Goal: Complete application form

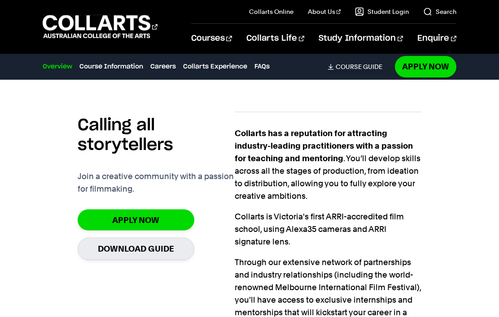
scroll to position [696, 0]
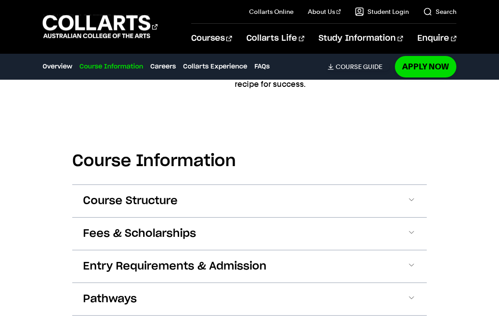
click at [412, 203] on span at bounding box center [411, 201] width 9 height 12
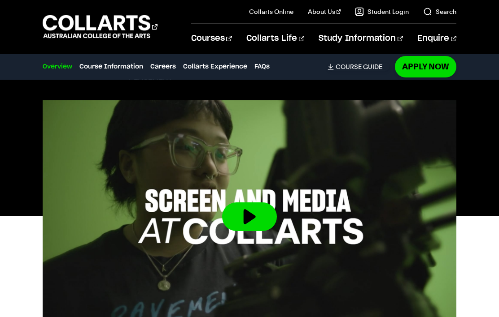
scroll to position [282, 0]
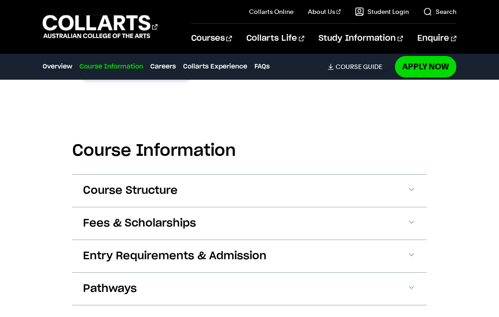
click at [413, 195] on span at bounding box center [411, 191] width 9 height 12
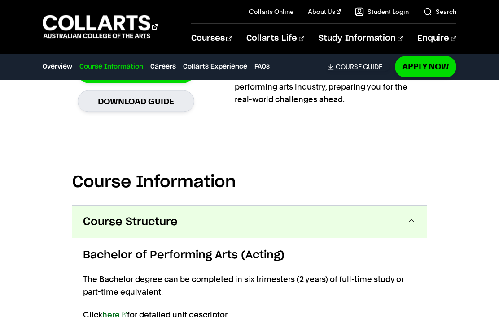
scroll to position [711, 0]
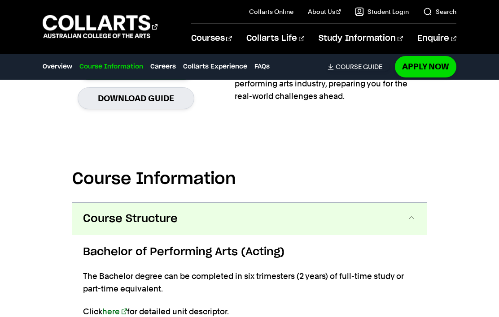
click at [408, 214] on span at bounding box center [411, 219] width 9 height 12
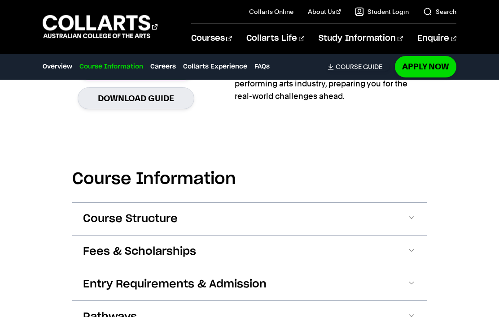
click at [415, 286] on span at bounding box center [411, 285] width 9 height 12
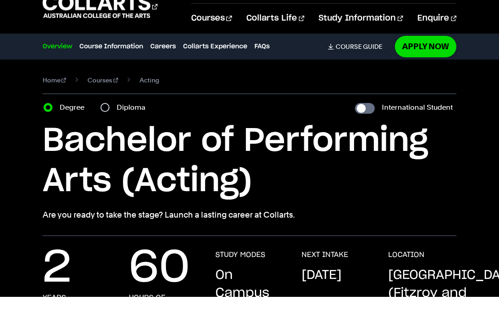
scroll to position [23, 0]
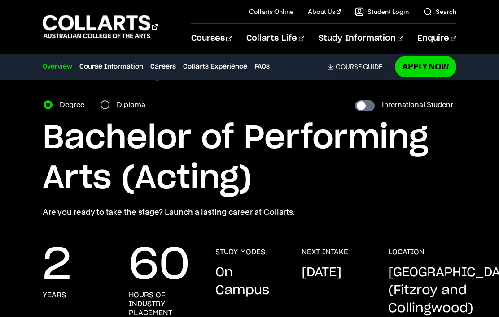
click at [430, 69] on link "Apply Now" at bounding box center [425, 66] width 61 height 21
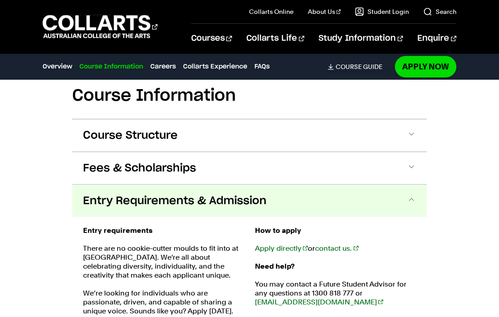
scroll to position [795, 0]
click at [416, 172] on button "Fees & Scholarships" at bounding box center [249, 168] width 354 height 32
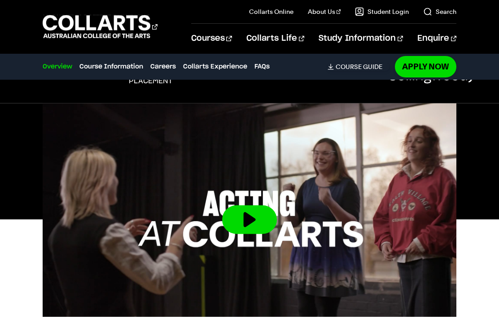
scroll to position [246, 0]
